Goal: Find contact information: Find contact information

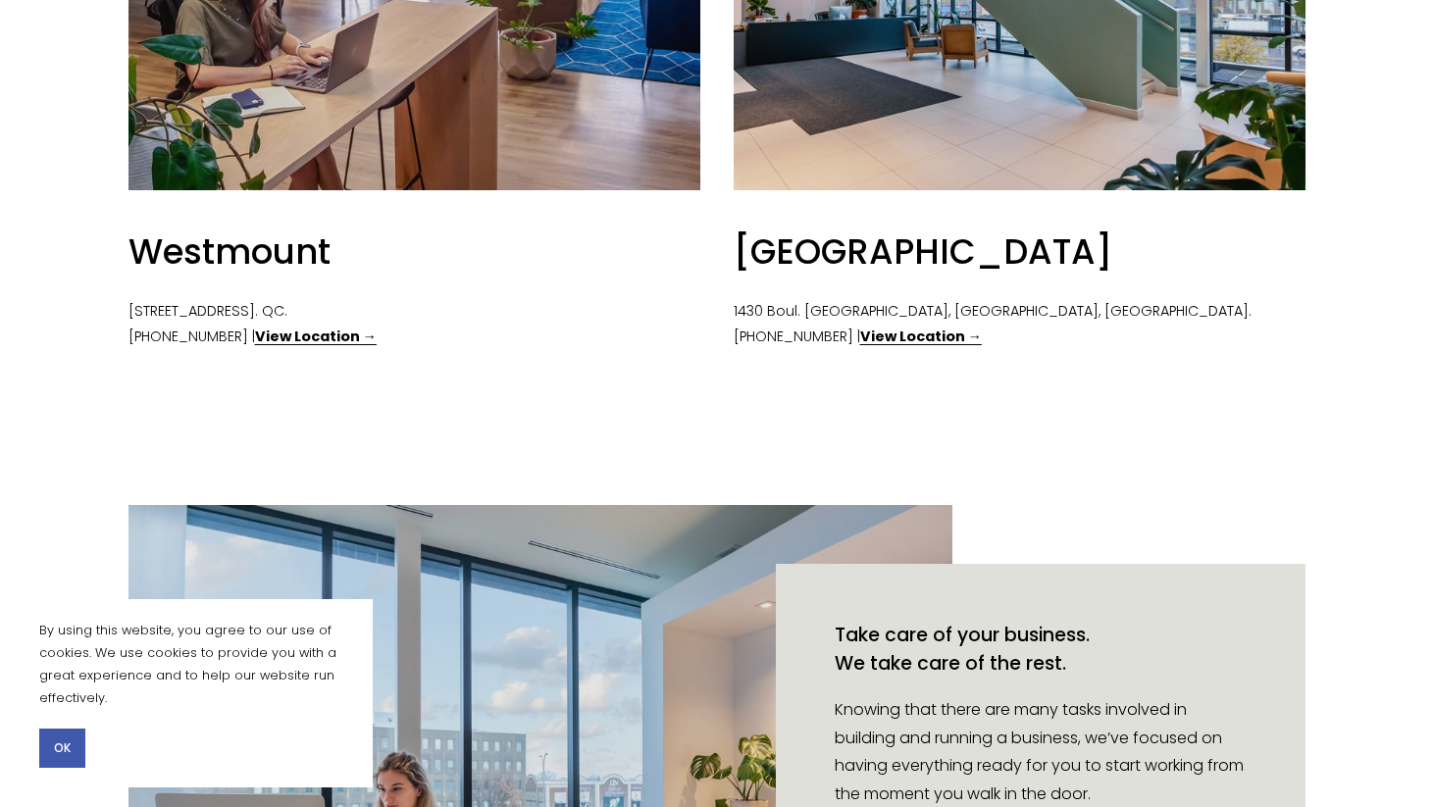
scroll to position [1164, 0]
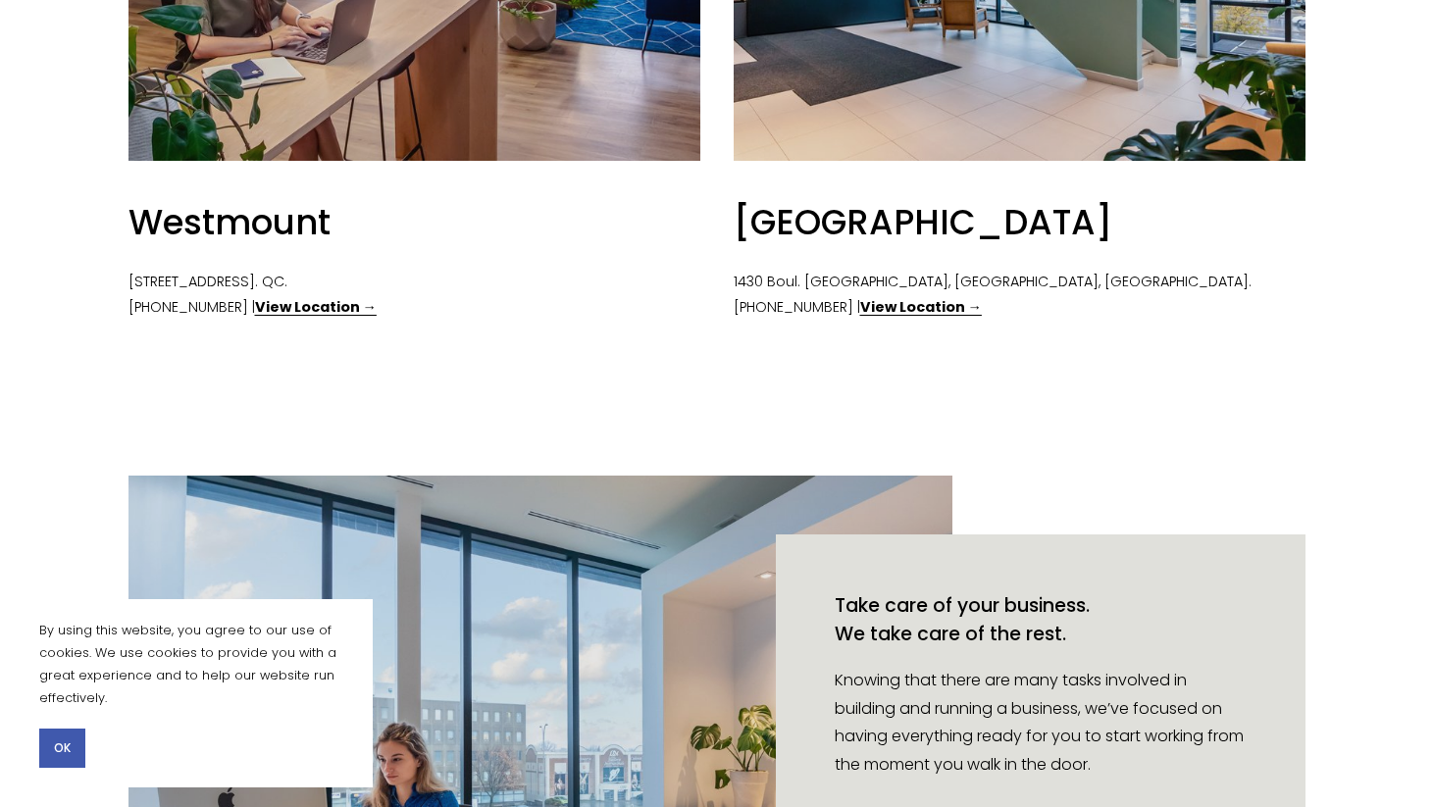
drag, startPoint x: 129, startPoint y: 282, endPoint x: 277, endPoint y: 281, distance: 147.1
click at [277, 281] on p "376 Victoria Av. #200, Westmount. QC. (514) 360-0751 | View Location →" at bounding box center [414, 295] width 572 height 51
copy p "376 Victoria Av. #200,"
click at [274, 313] on strong "View Location →" at bounding box center [316, 307] width 122 height 20
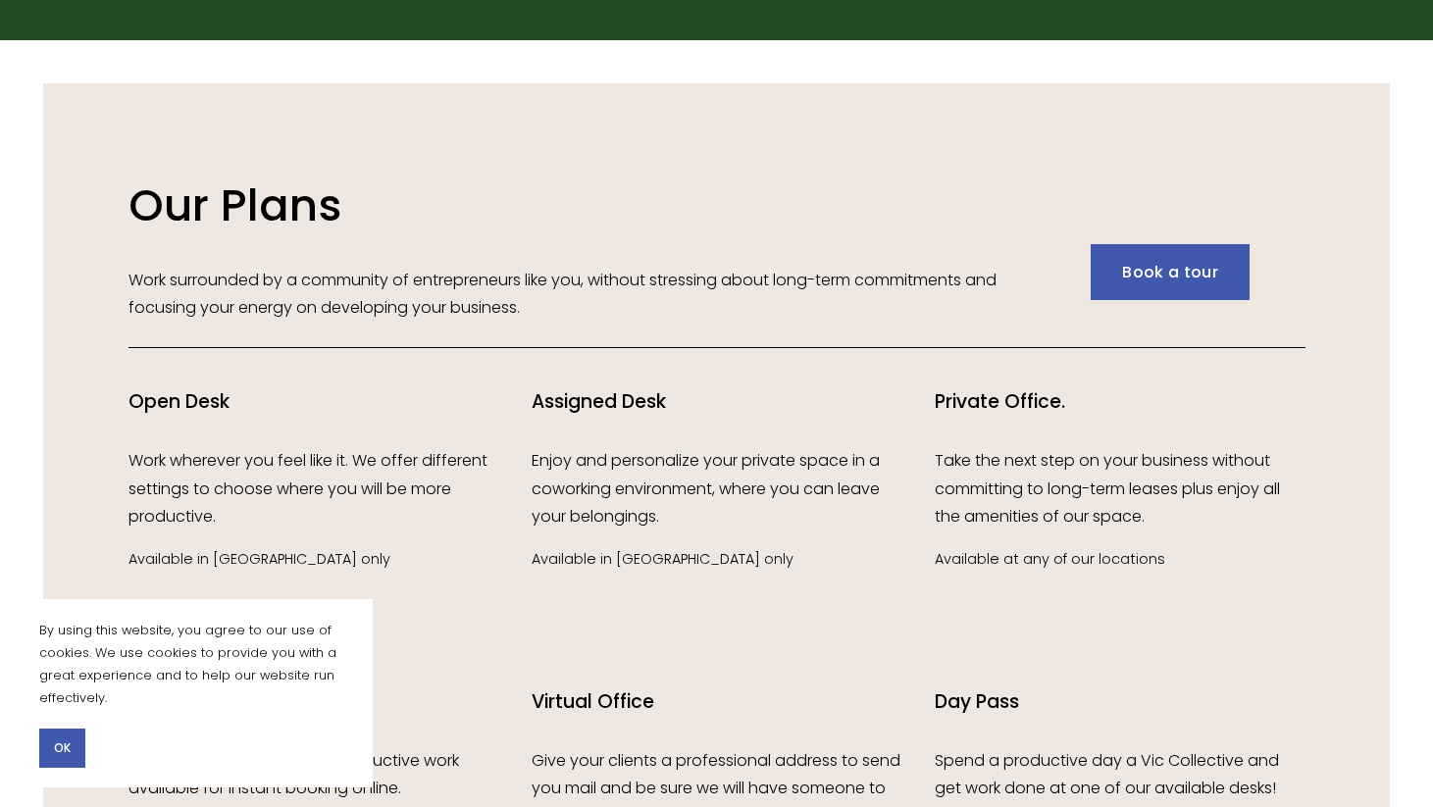
scroll to position [2614, 0]
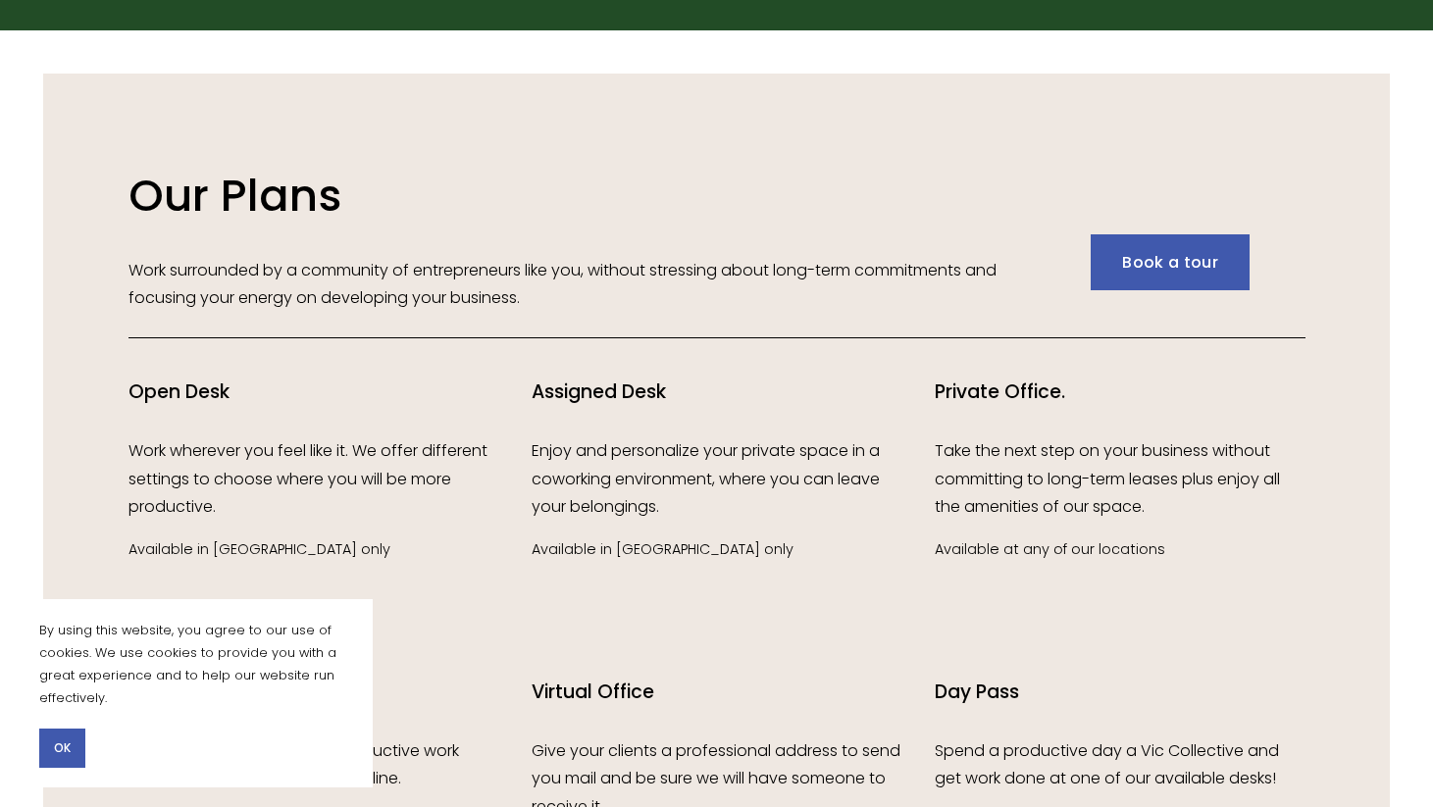
click at [76, 739] on button "OK" at bounding box center [62, 748] width 46 height 39
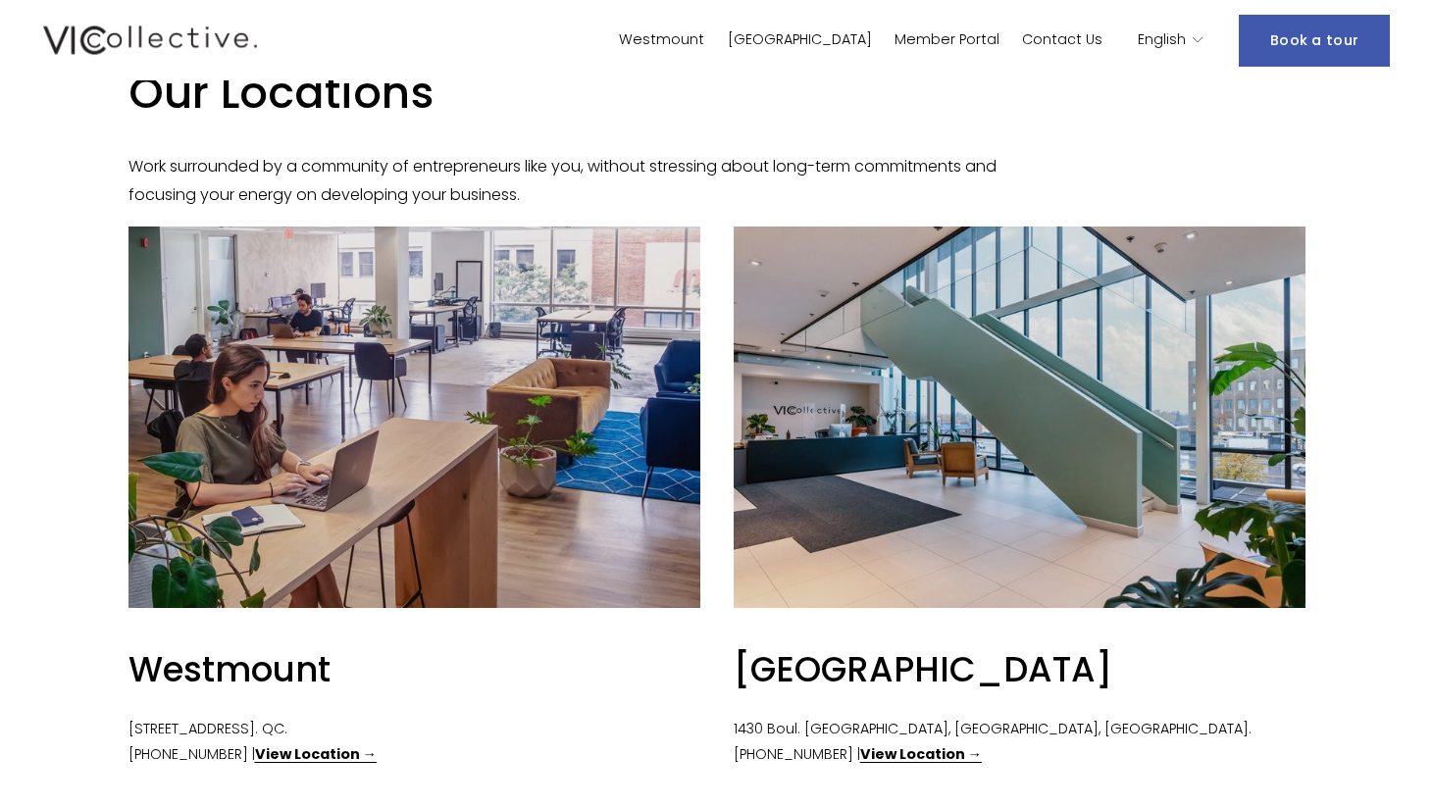
scroll to position [0, 0]
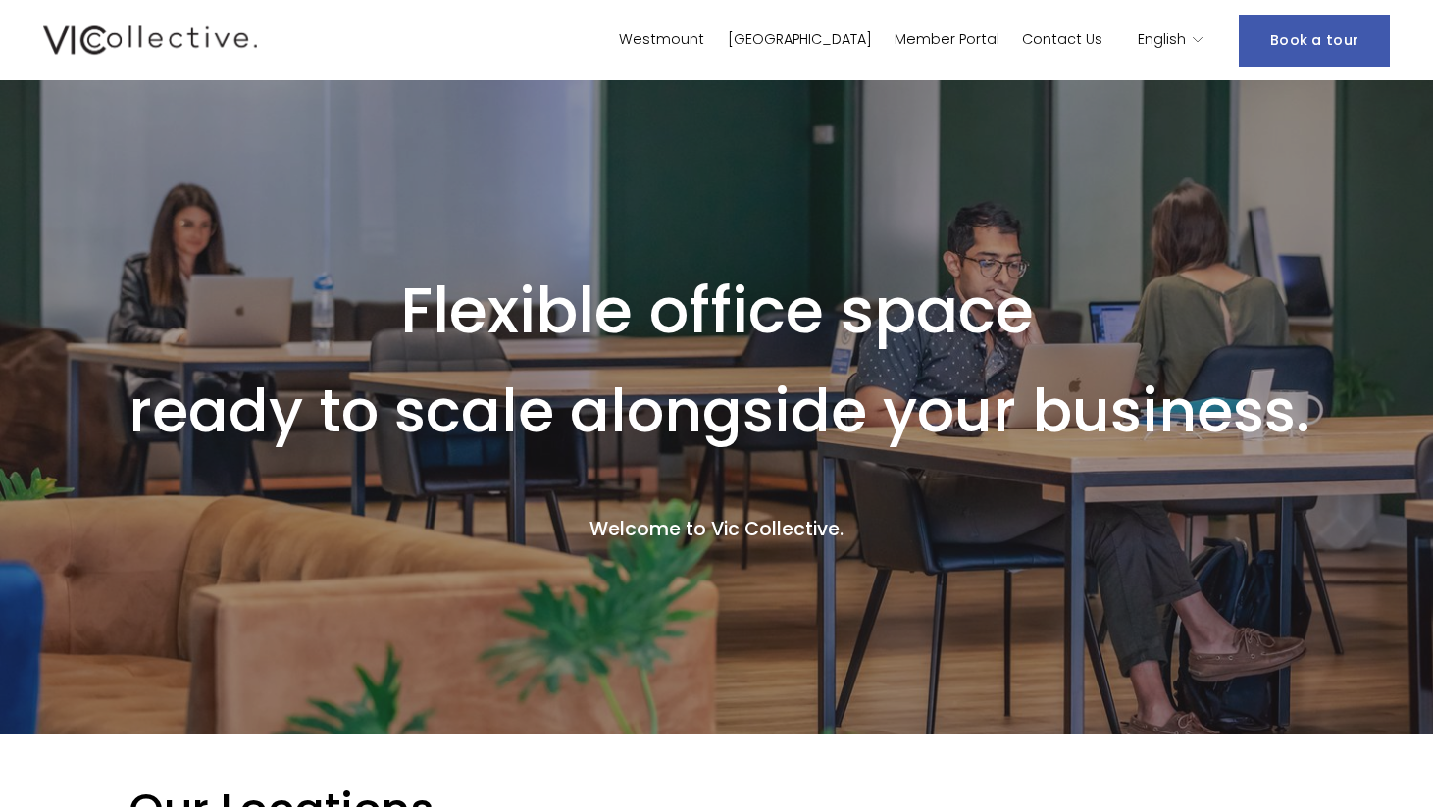
click at [704, 47] on link "Westmount" at bounding box center [661, 40] width 85 height 28
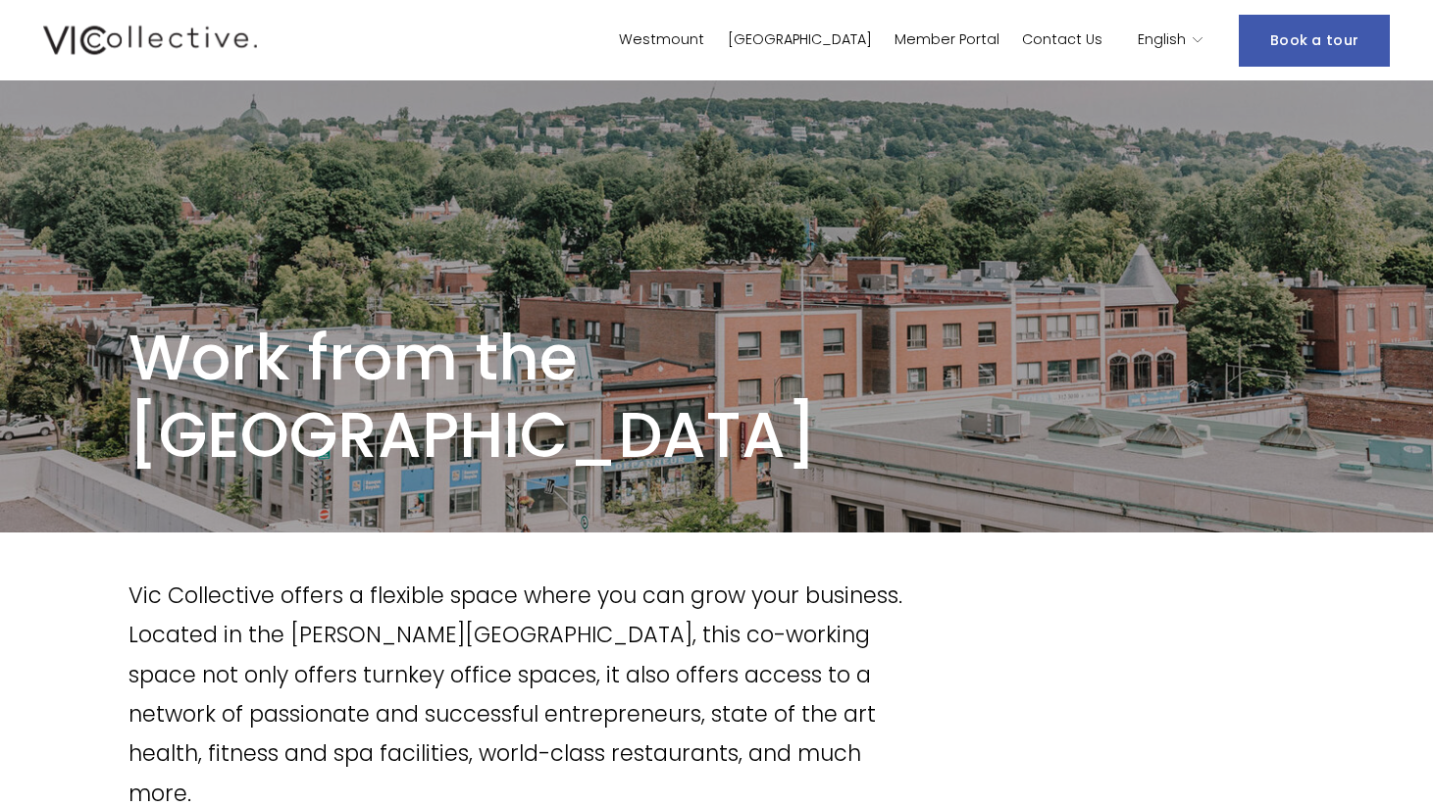
click at [460, 577] on p "Vic Collective offers a flexible space where you can grow your business. Locate…" at bounding box center [518, 694] width 781 height 237
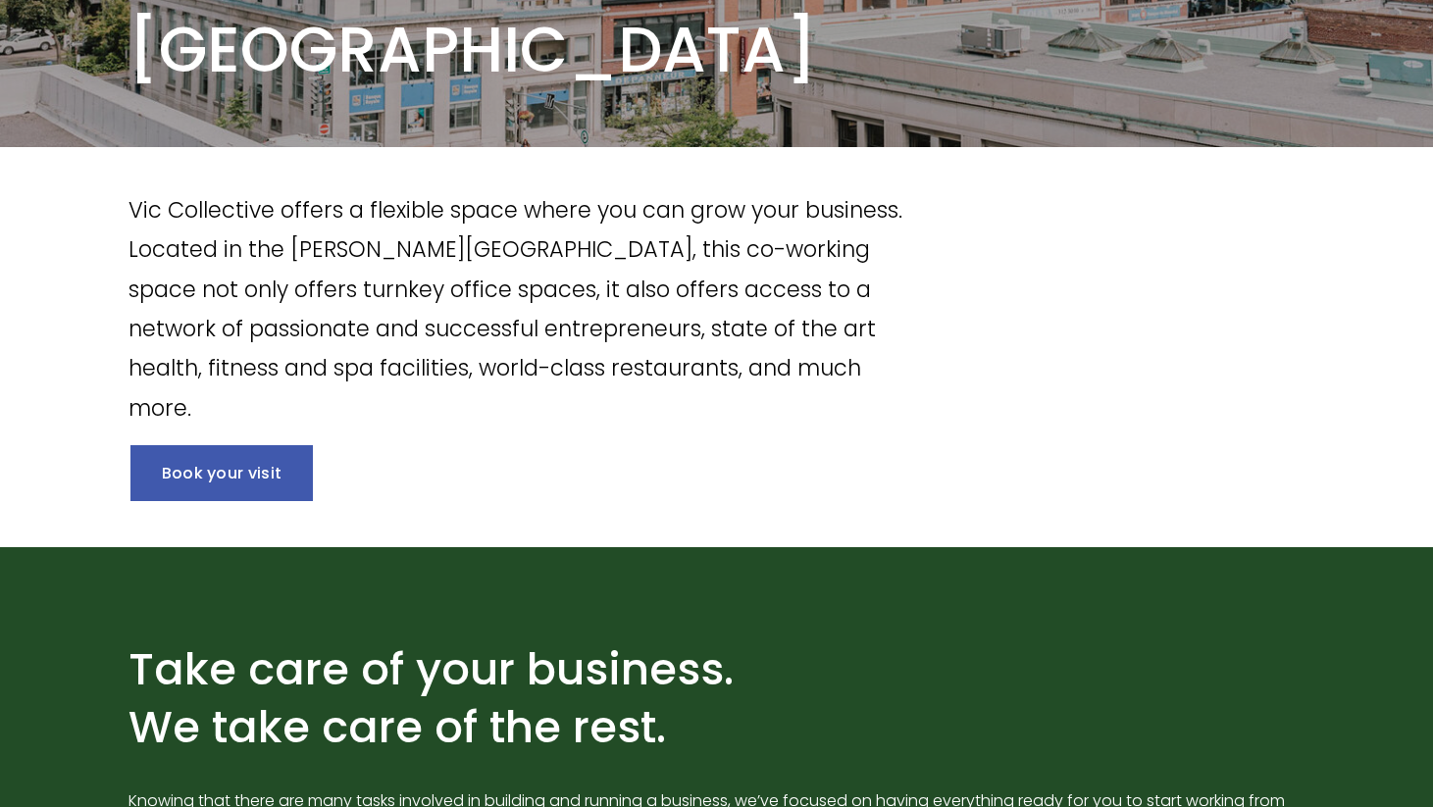
scroll to position [386, 0]
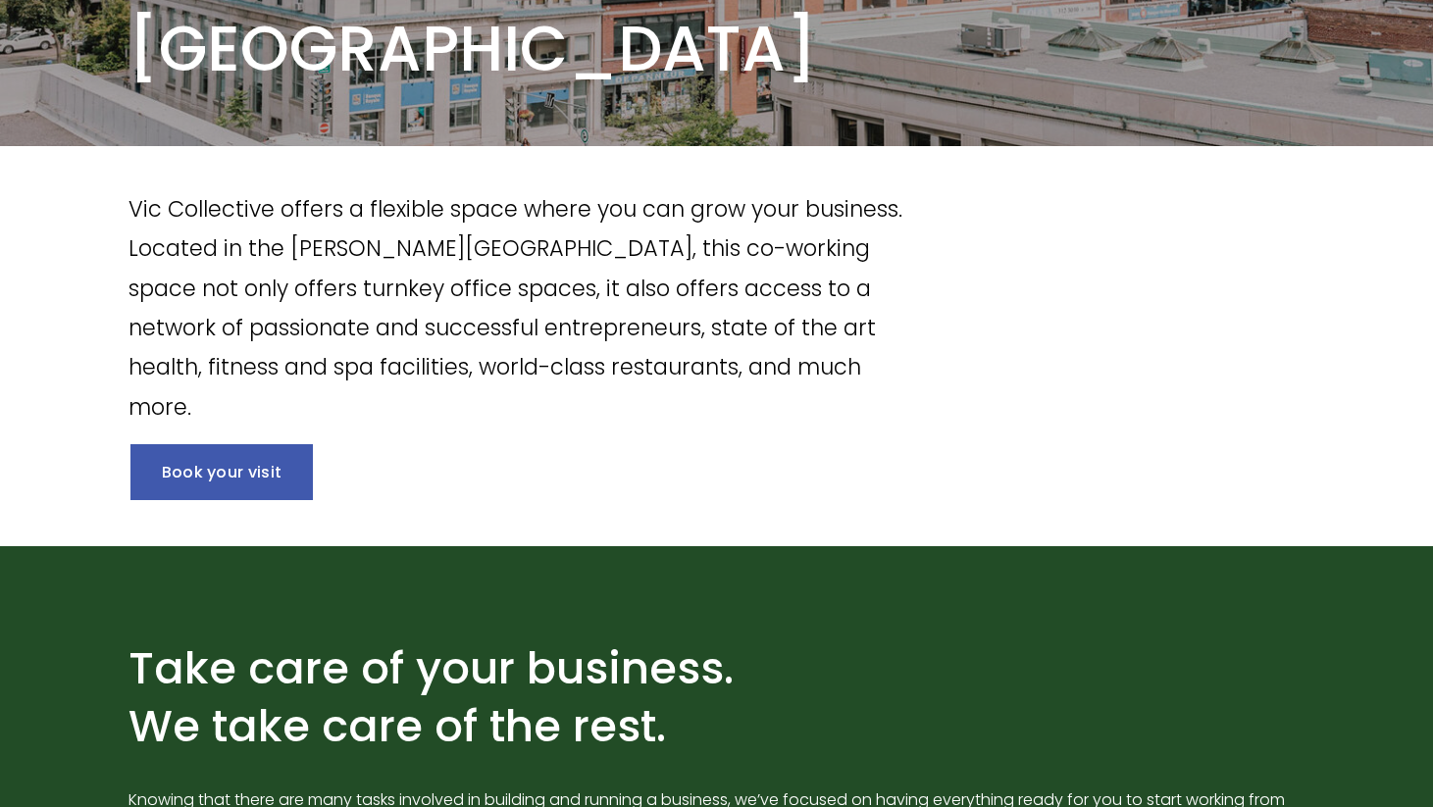
click at [266, 485] on link "Book your visit" at bounding box center [221, 472] width 183 height 56
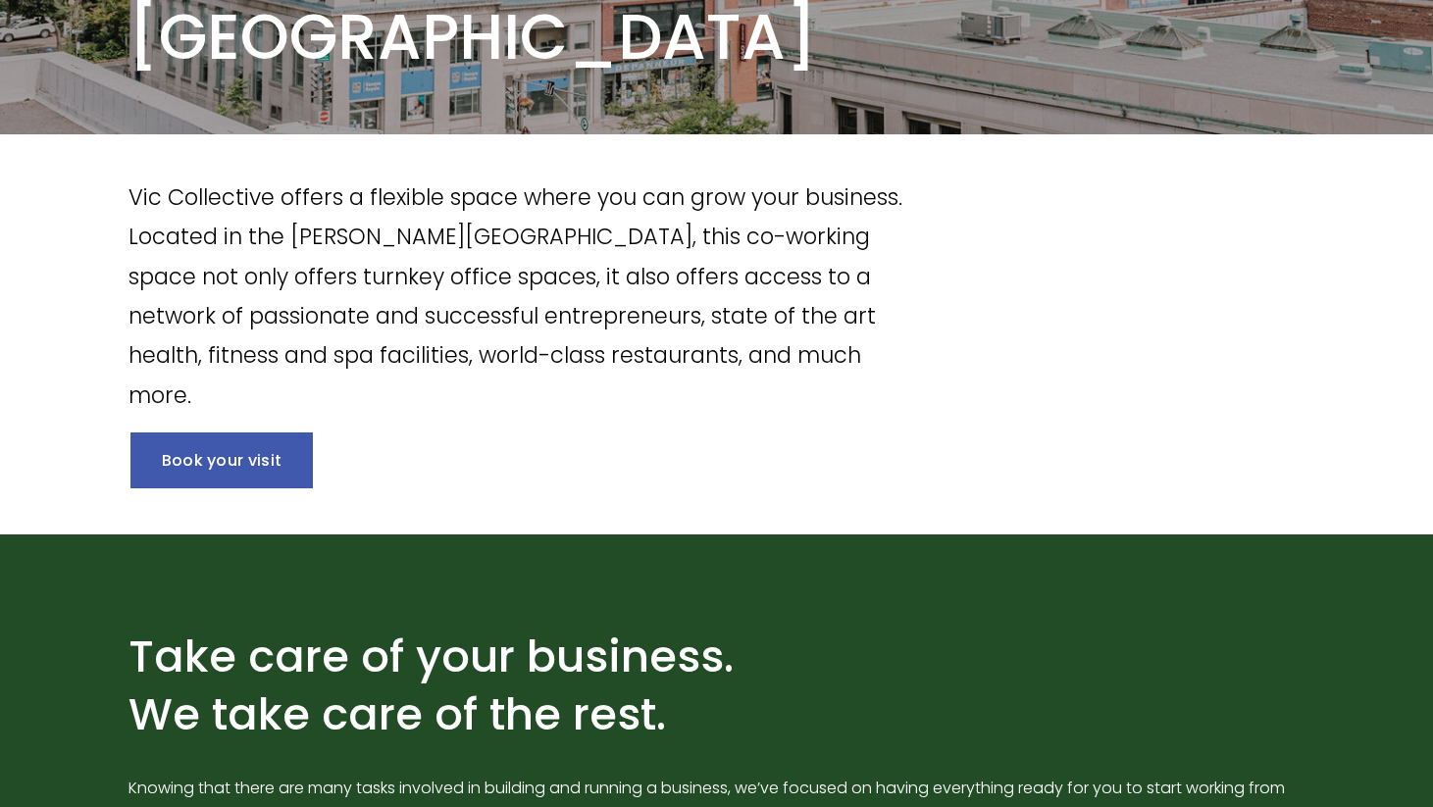
scroll to position [413, 0]
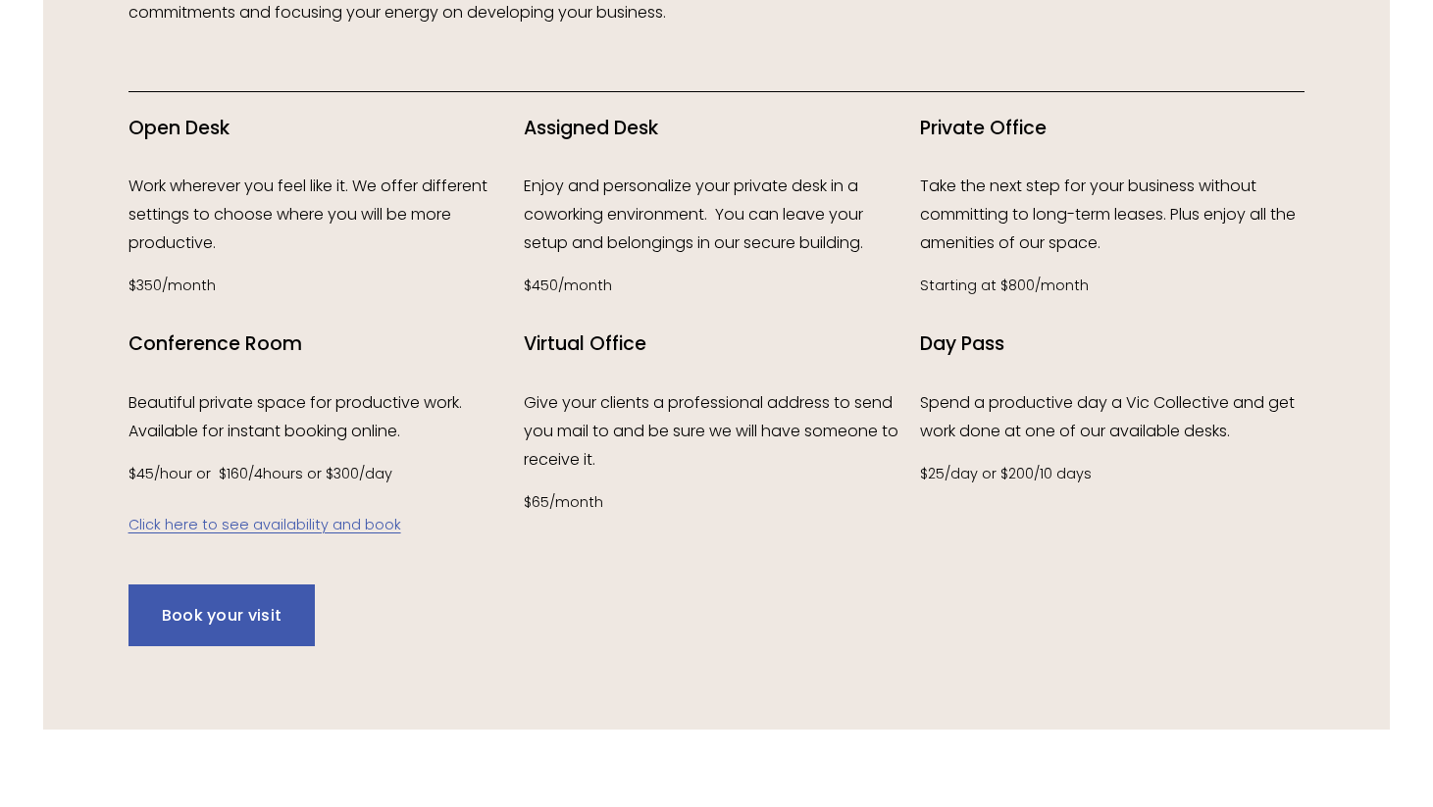
scroll to position [2551, 0]
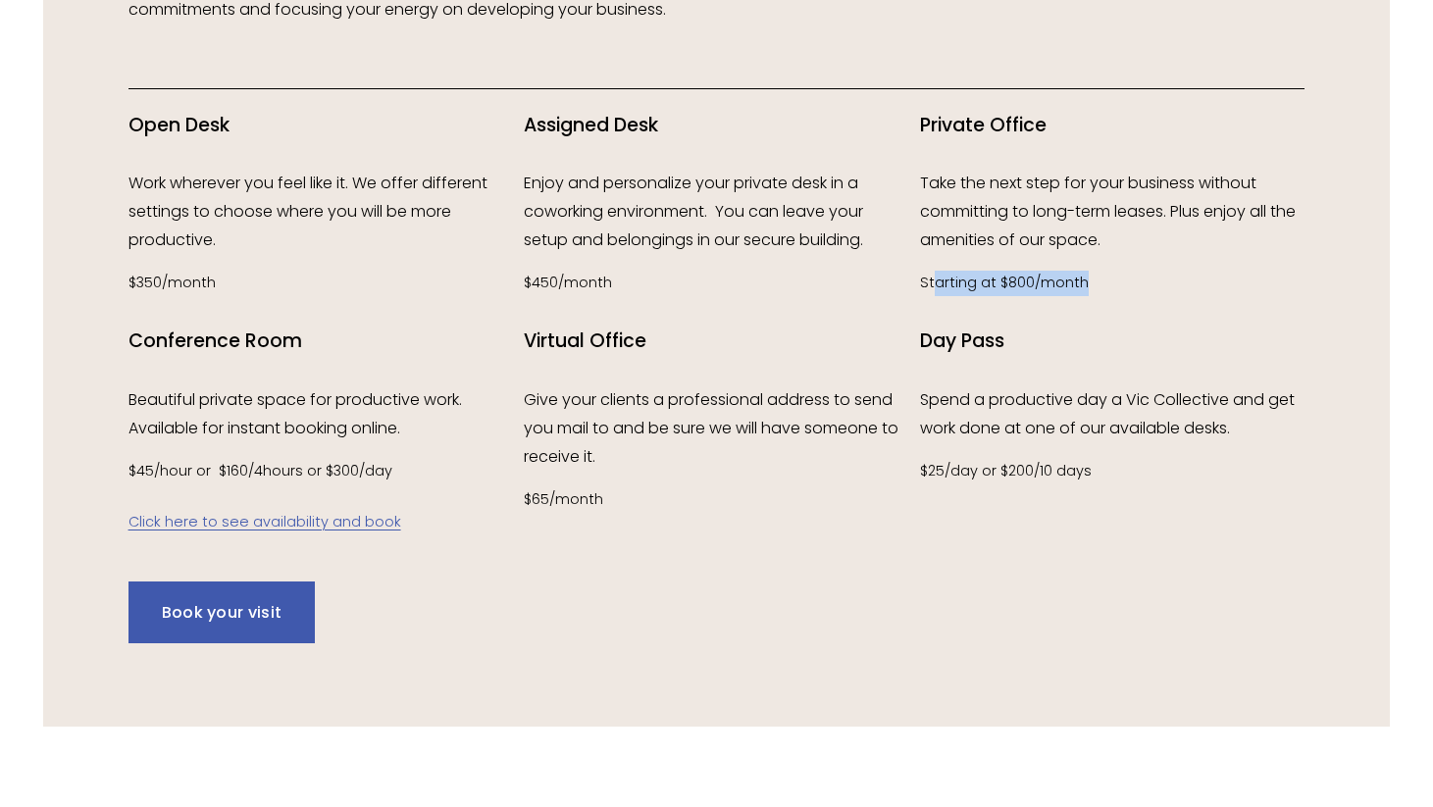
drag, startPoint x: 937, startPoint y: 278, endPoint x: 1088, endPoint y: 285, distance: 151.2
click at [1088, 285] on p "Starting at $800/month" at bounding box center [1112, 283] width 385 height 25
